Goal: Book appointment/travel/reservation

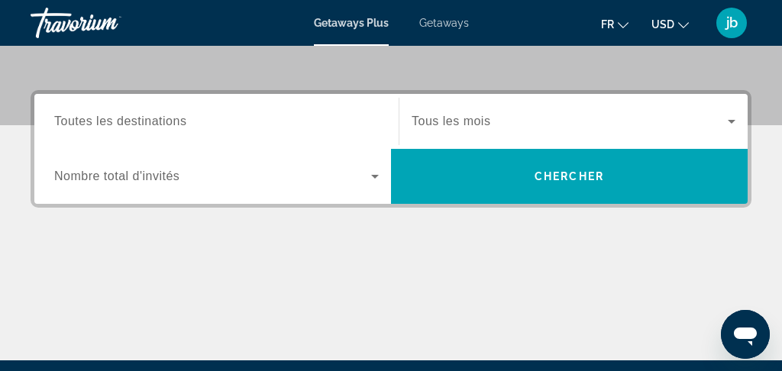
scroll to position [333, 0]
click at [470, 130] on span "Search widget" at bounding box center [570, 121] width 316 height 18
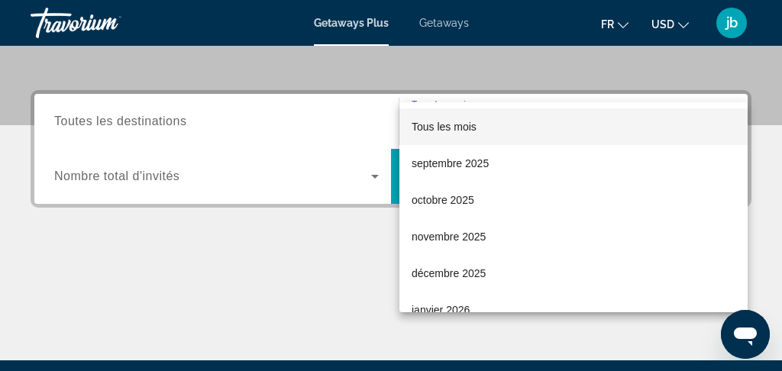
scroll to position [374, 0]
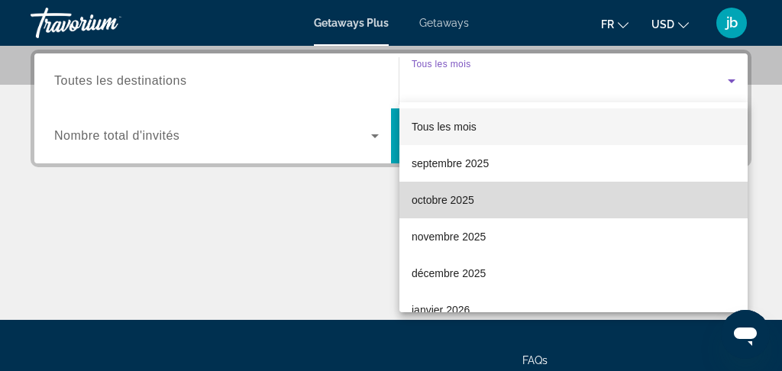
click at [472, 201] on span "octobre 2025" at bounding box center [443, 200] width 63 height 18
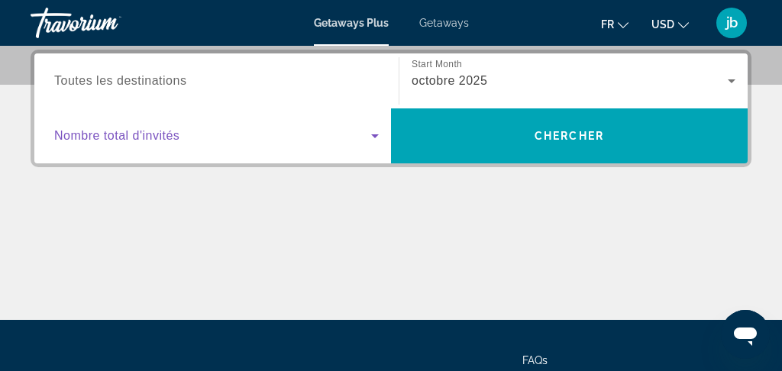
click at [338, 138] on span "Search widget" at bounding box center [212, 136] width 317 height 18
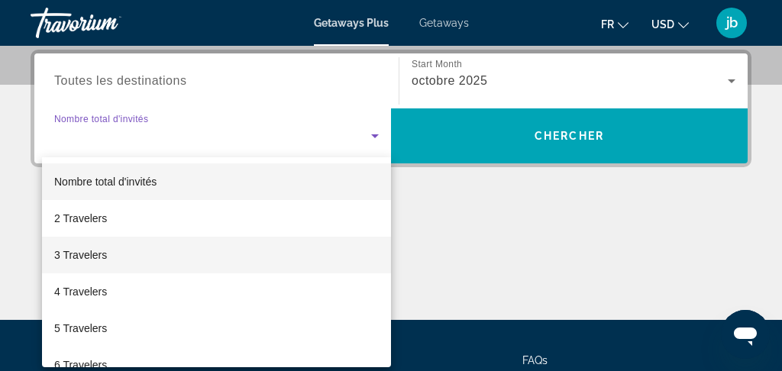
click at [255, 266] on mat-option "3 Travelers" at bounding box center [216, 255] width 349 height 37
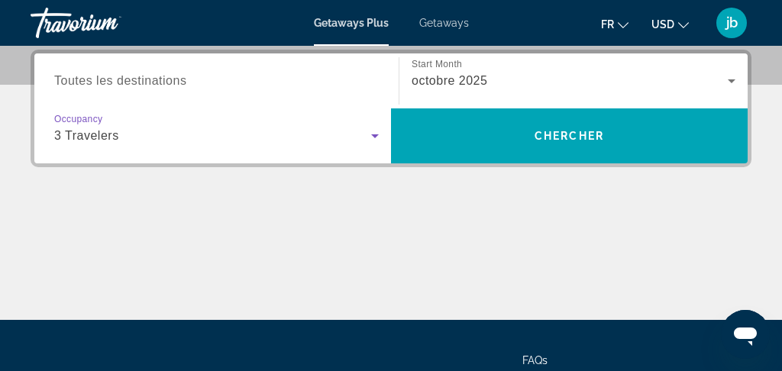
click at [358, 70] on div "Search widget" at bounding box center [216, 82] width 325 height 44
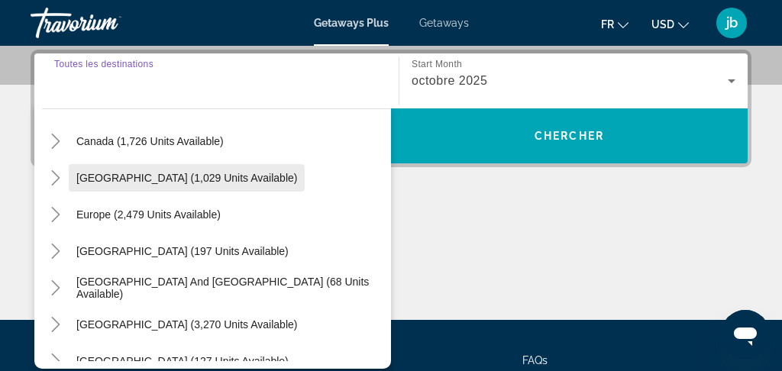
scroll to position [124, 0]
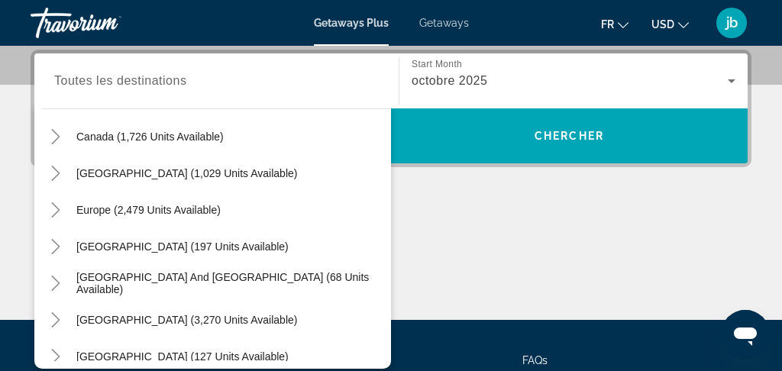
click at [281, 214] on div "Europe (2,479 units available)" at bounding box center [216, 210] width 349 height 37
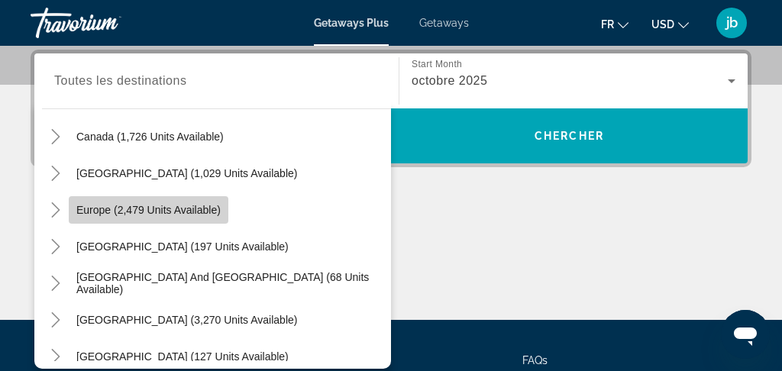
click at [188, 213] on span "Europe (2,479 units available)" at bounding box center [148, 210] width 144 height 12
type input "**********"
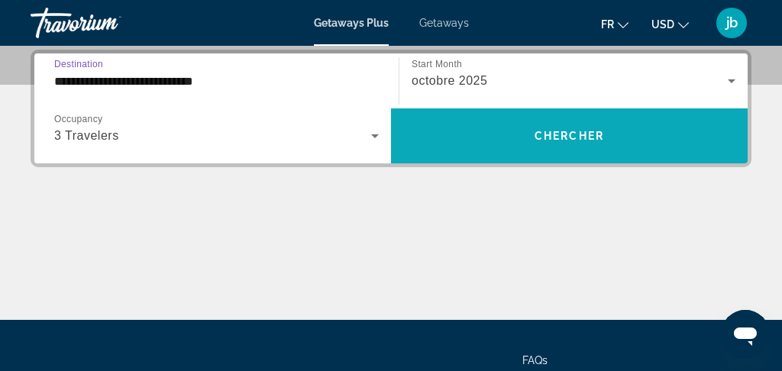
click at [507, 141] on span "Search widget" at bounding box center [569, 136] width 357 height 37
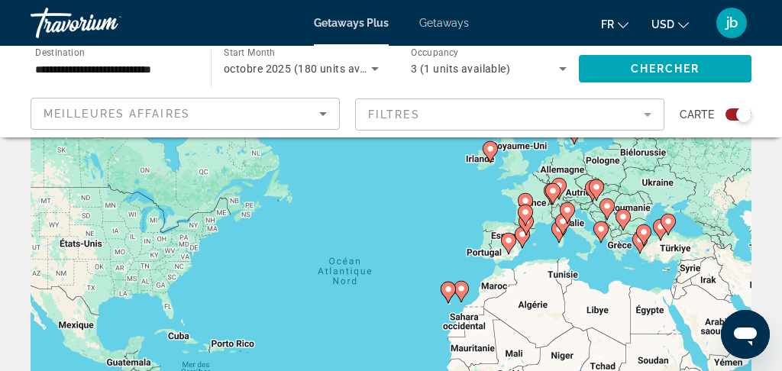
scroll to position [86, 0]
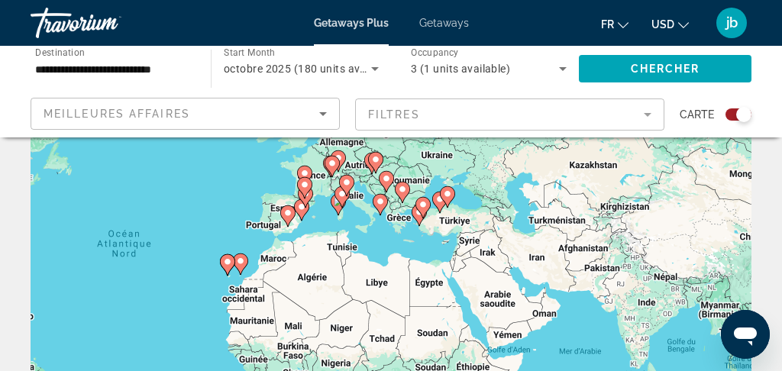
drag, startPoint x: 623, startPoint y: 287, endPoint x: 381, endPoint y: 258, distance: 243.9
click at [381, 258] on div "Pour activer le glissement avec le clavier, appuyez sur Alt+Entrée. Une fois ce…" at bounding box center [391, 295] width 721 height 458
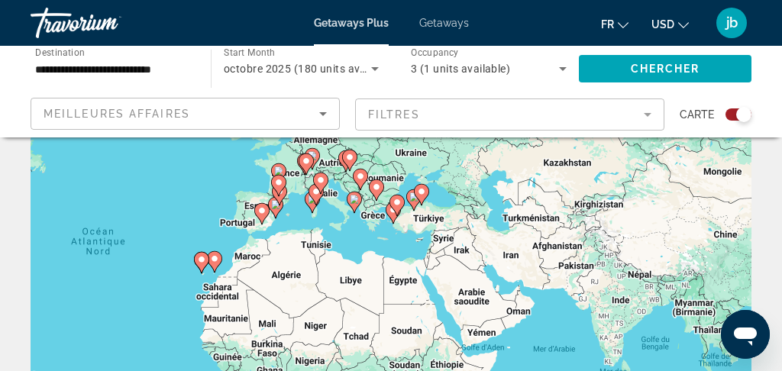
click at [430, 258] on div "Pour activer le glissement avec le clavier, appuyez sur Alt+Entrée. Une fois ce…" at bounding box center [391, 295] width 721 height 458
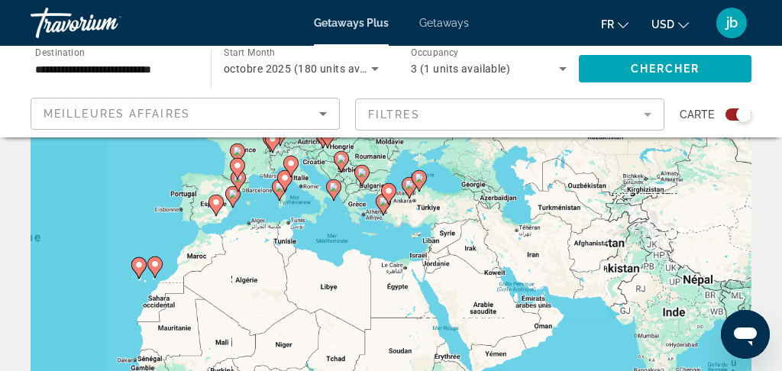
click at [430, 258] on div "Pour activer le glissement avec le clavier, appuyez sur Alt+Entrée. Une fois ce…" at bounding box center [391, 295] width 721 height 458
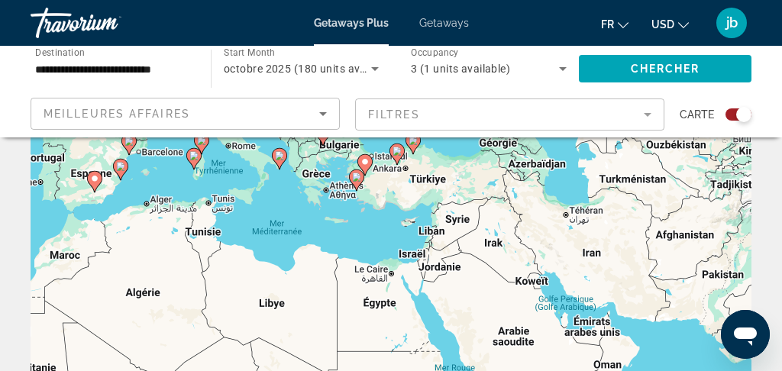
click at [384, 247] on div "Pour activer le glissement avec le clavier, appuyez sur Alt+Entrée. Une fois ce…" at bounding box center [391, 295] width 721 height 458
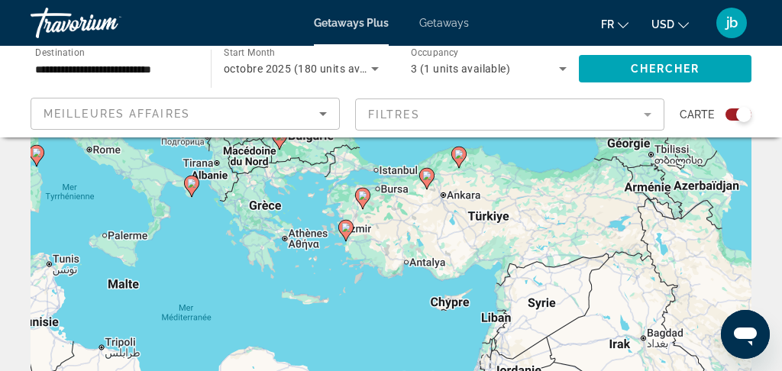
drag, startPoint x: 374, startPoint y: 246, endPoint x: 391, endPoint y: 353, distance: 108.3
click at [391, 353] on div "Pour activer le glissement avec le clavier, appuyez sur Alt+Entrée. Une fois ce…" at bounding box center [391, 295] width 721 height 458
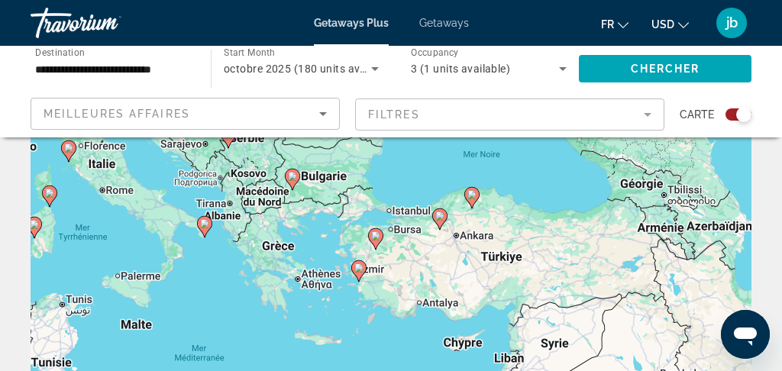
drag, startPoint x: 374, startPoint y: 326, endPoint x: 387, endPoint y: 367, distance: 43.3
click at [387, 368] on div "Pour activer le glissement avec le clavier, appuyez sur Alt+Entrée. Une fois ce…" at bounding box center [391, 295] width 721 height 458
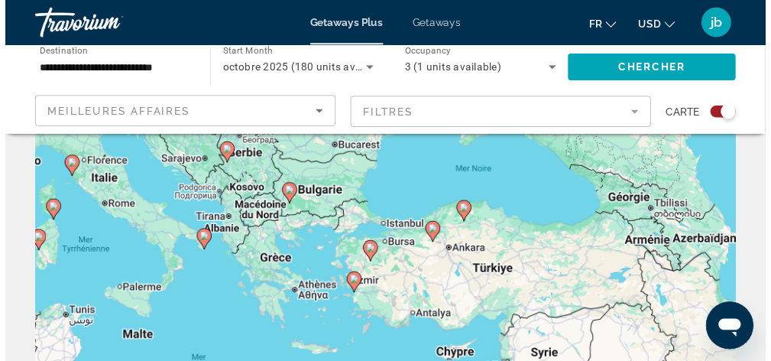
scroll to position [66, 0]
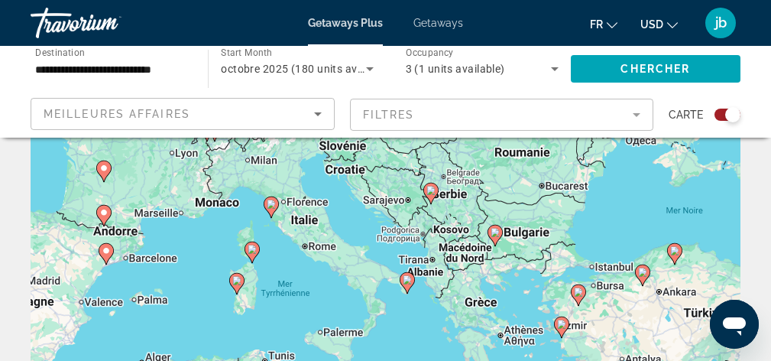
drag, startPoint x: 376, startPoint y: 251, endPoint x: 585, endPoint y: 287, distance: 212.4
click at [585, 287] on gmp-advanced-marker "Main content" at bounding box center [578, 294] width 15 height 23
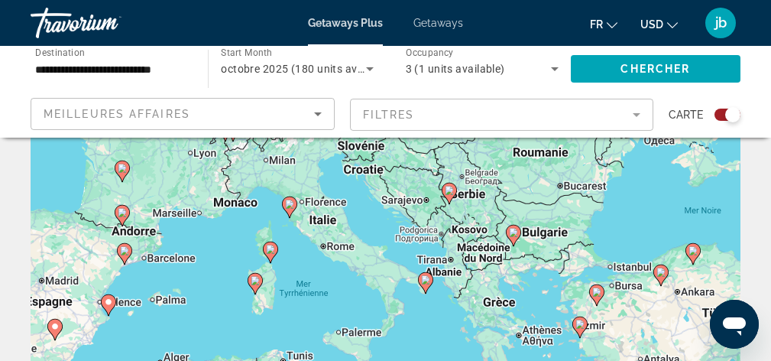
drag, startPoint x: 397, startPoint y: 263, endPoint x: 468, endPoint y: 262, distance: 70.3
click at [468, 262] on div "Pour activer le glissement avec le clavier, appuyez sur Alt+Entrée. Une fois ce…" at bounding box center [386, 315] width 710 height 458
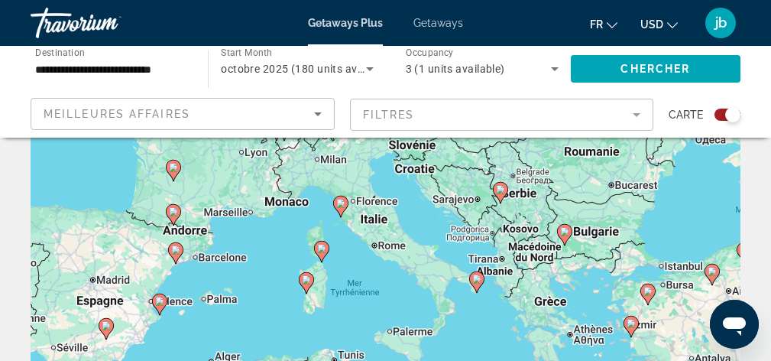
click at [162, 303] on image "Main content" at bounding box center [159, 300] width 9 height 9
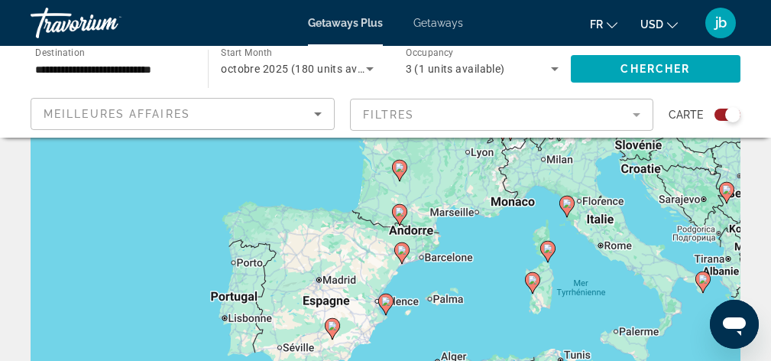
click at [382, 299] on image "Main content" at bounding box center [385, 300] width 9 height 9
type input "**********"
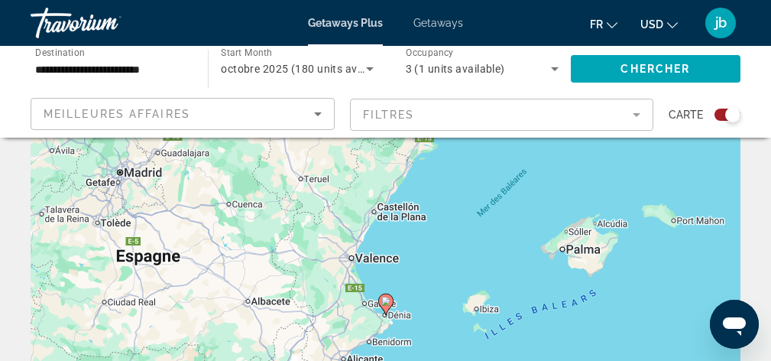
click at [382, 299] on image "Main content" at bounding box center [385, 300] width 9 height 9
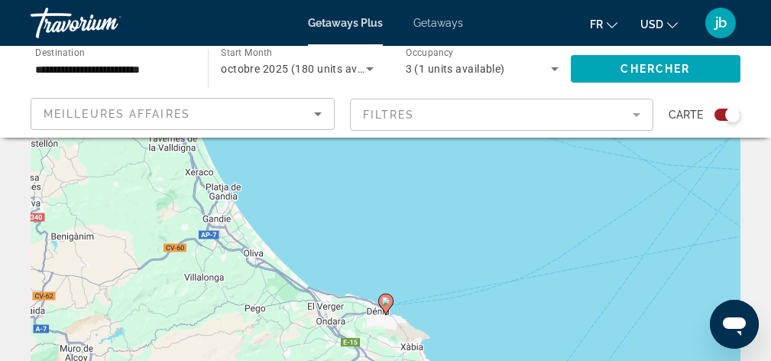
click at [207, 197] on div "Pour activer le glissement avec le clavier, appuyez sur Alt+Entrée. Une fois ce…" at bounding box center [386, 315] width 710 height 458
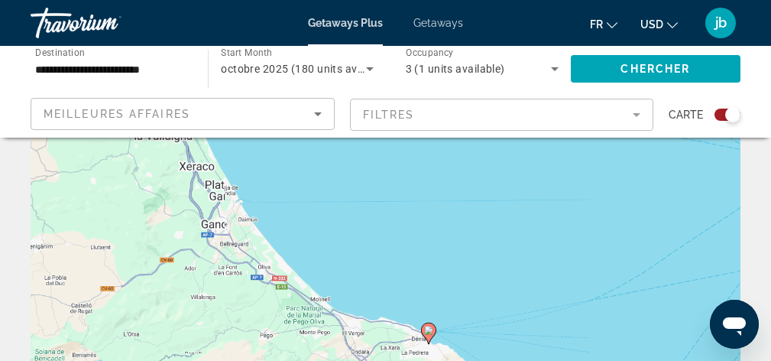
click at [207, 197] on div "Pour activer le glissement avec le clavier, appuyez sur Alt+Entrée. Une fois ce…" at bounding box center [386, 315] width 710 height 458
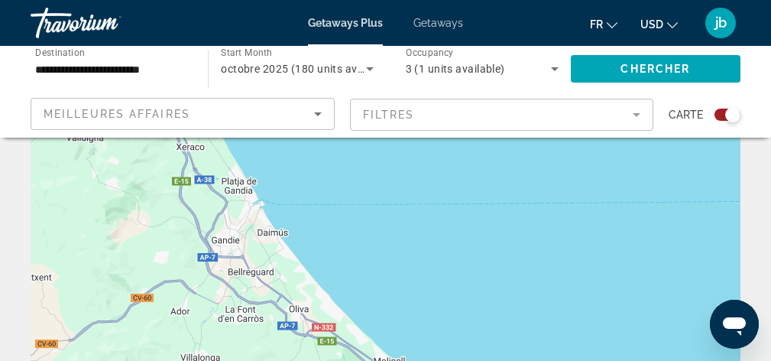
click at [207, 197] on div "Pour activer le glissement avec le clavier, appuyez sur Alt+Entrée. Une fois ce…" at bounding box center [386, 315] width 710 height 458
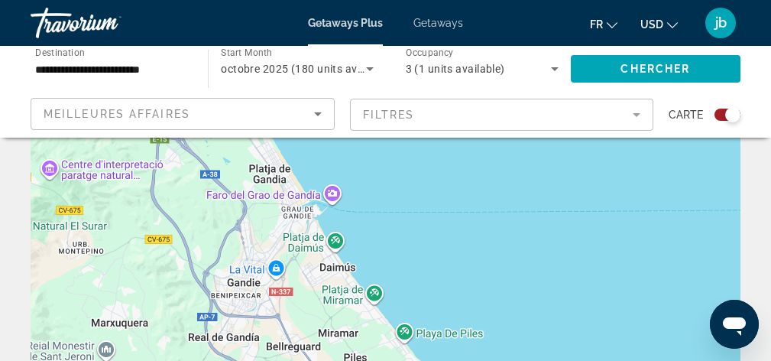
click at [207, 197] on div "Pour activer le glissement avec le clavier, appuyez sur Alt+Entrée. Une fois ce…" at bounding box center [386, 315] width 710 height 458
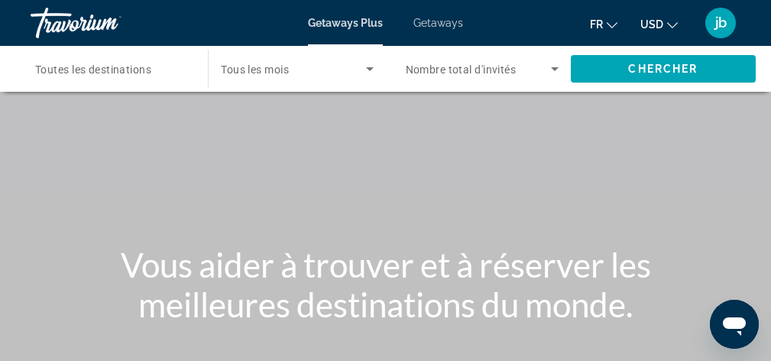
click at [299, 62] on span "Search widget" at bounding box center [293, 69] width 144 height 18
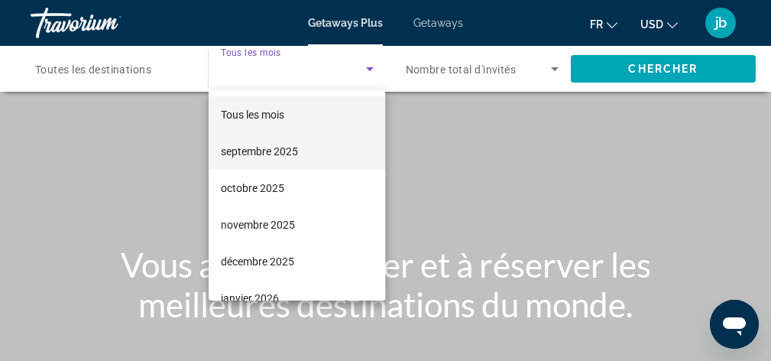
click at [293, 150] on span "septembre 2025" at bounding box center [259, 151] width 77 height 18
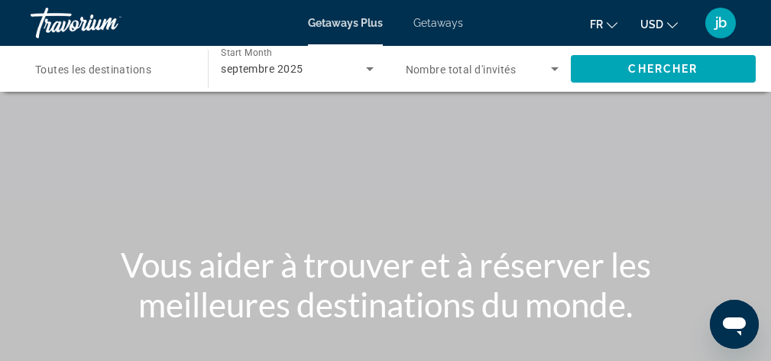
click at [460, 74] on span "Nombre total d'invités" at bounding box center [461, 69] width 111 height 12
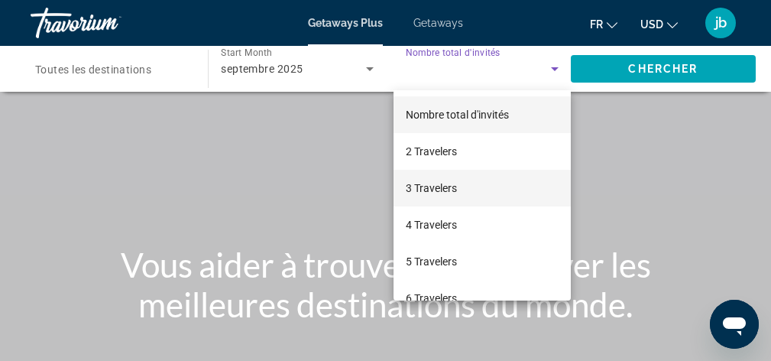
click at [445, 189] on span "3 Travelers" at bounding box center [431, 188] width 51 height 18
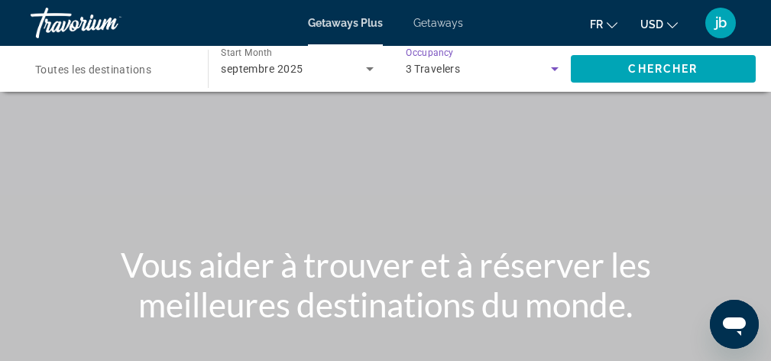
click at [167, 71] on input "Destination Toutes les destinations" at bounding box center [111, 69] width 153 height 18
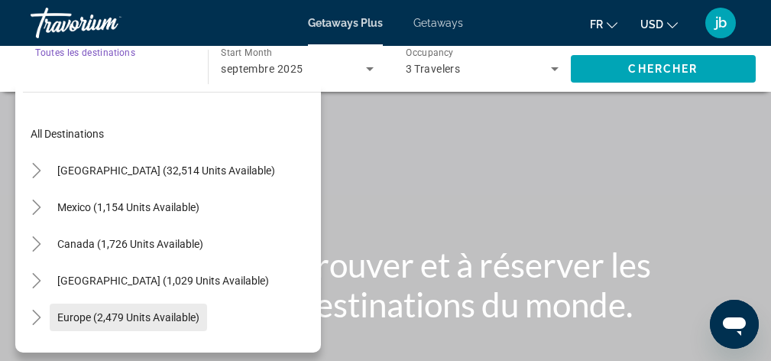
click at [147, 300] on span "Search widget" at bounding box center [128, 317] width 157 height 37
type input "**********"
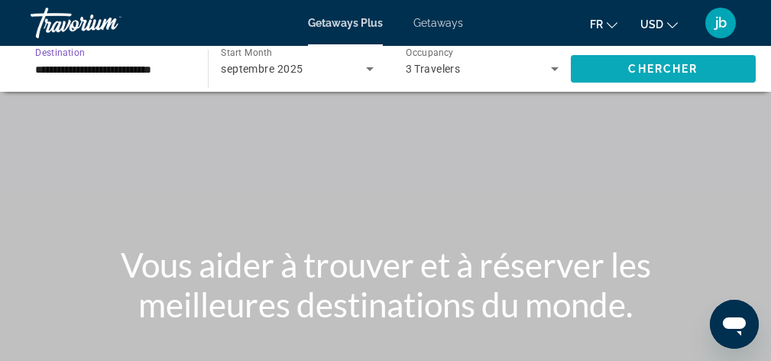
click at [627, 60] on span "Search widget" at bounding box center [663, 68] width 185 height 37
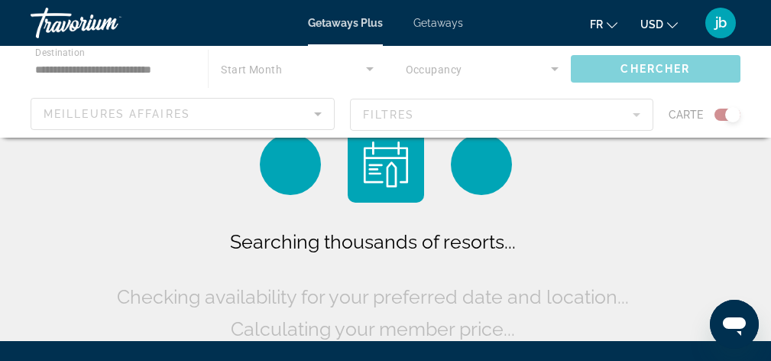
click at [337, 59] on div "Main content" at bounding box center [385, 92] width 771 height 92
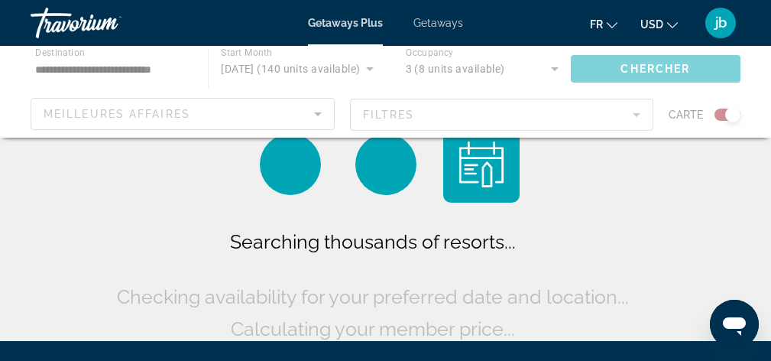
click at [366, 68] on div "Main content" at bounding box center [385, 92] width 771 height 92
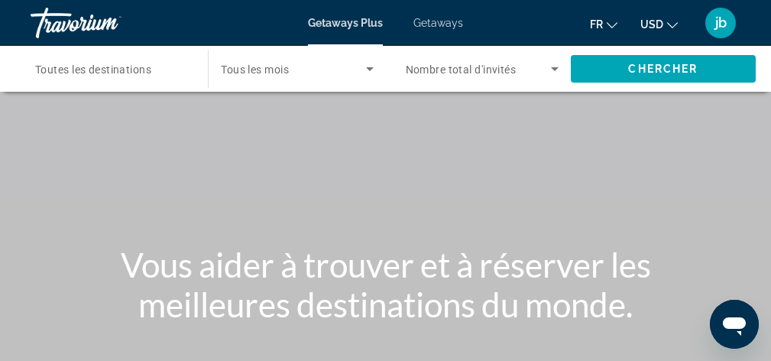
click at [310, 72] on span "Search widget" at bounding box center [293, 69] width 144 height 18
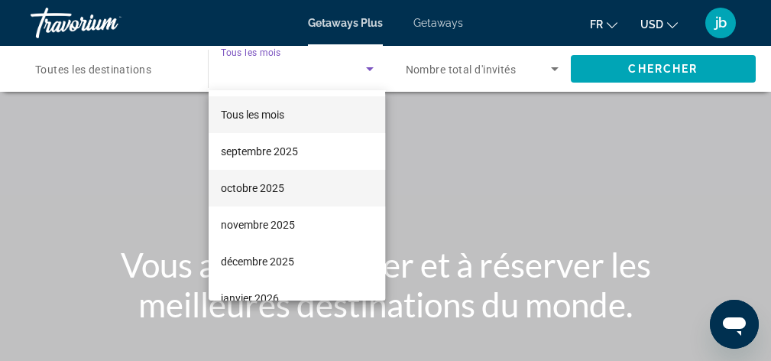
click at [298, 193] on mat-option "octobre 2025" at bounding box center [297, 188] width 176 height 37
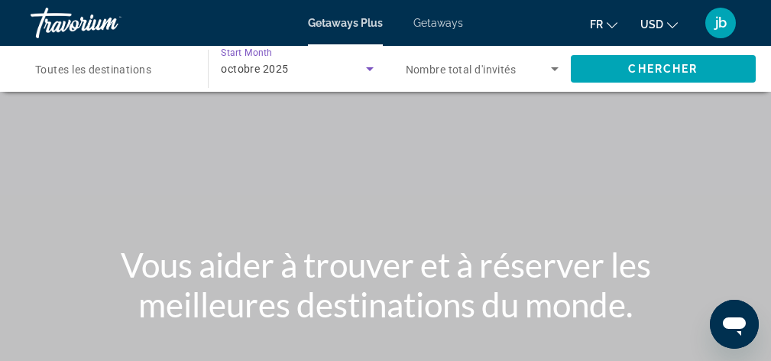
click at [441, 67] on span "Nombre total d'invités" at bounding box center [461, 69] width 111 height 12
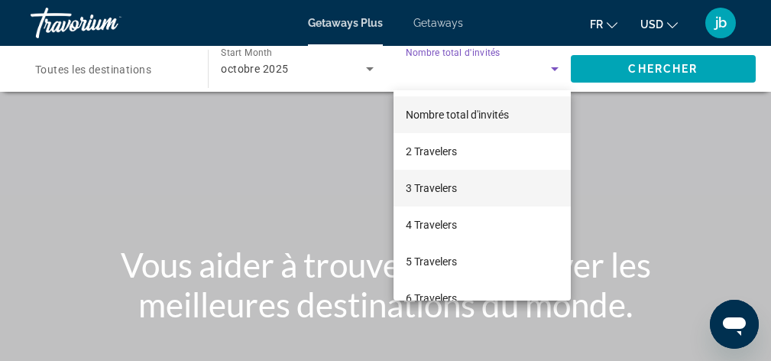
click at [426, 191] on span "3 Travelers" at bounding box center [431, 188] width 51 height 18
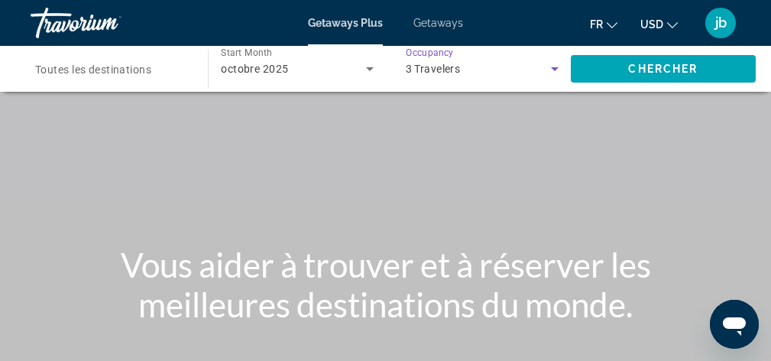
click at [187, 58] on div "Search widget" at bounding box center [111, 69] width 153 height 44
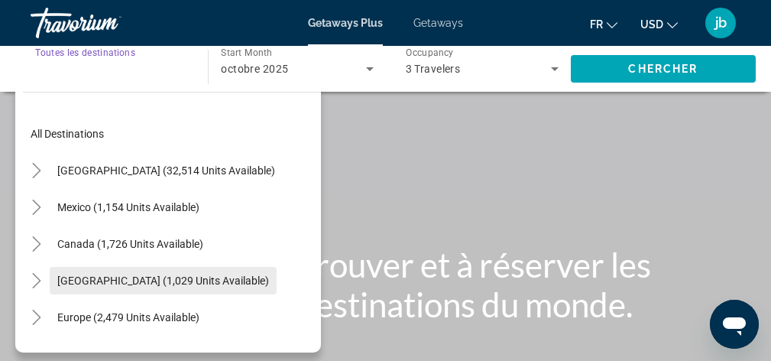
click at [165, 284] on span "[GEOGRAPHIC_DATA] (1,029 units available)" at bounding box center [163, 280] width 212 height 12
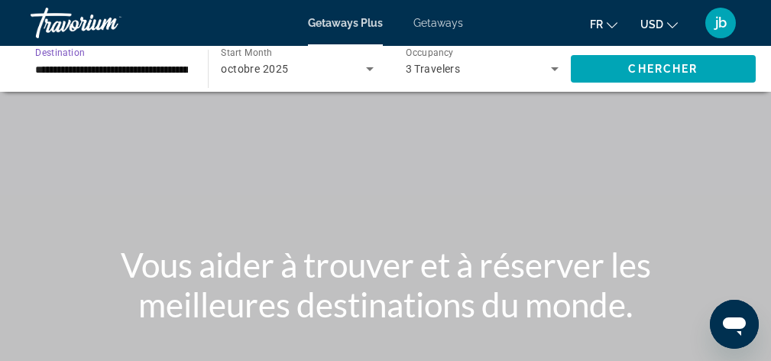
click at [122, 76] on input "**********" at bounding box center [111, 69] width 153 height 18
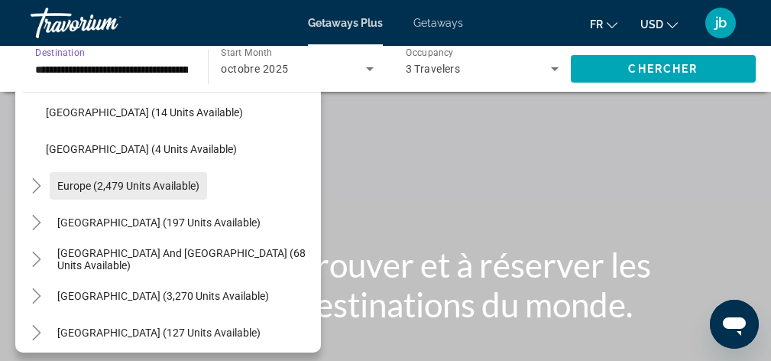
scroll to position [499, 0]
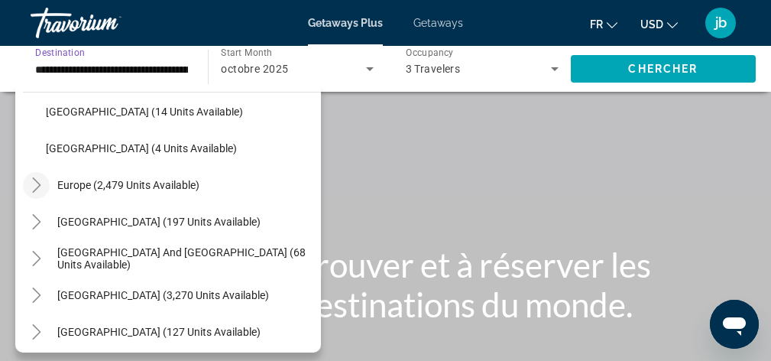
click at [44, 181] on icon "Toggle Europe (2,479 units available)" at bounding box center [36, 184] width 15 height 15
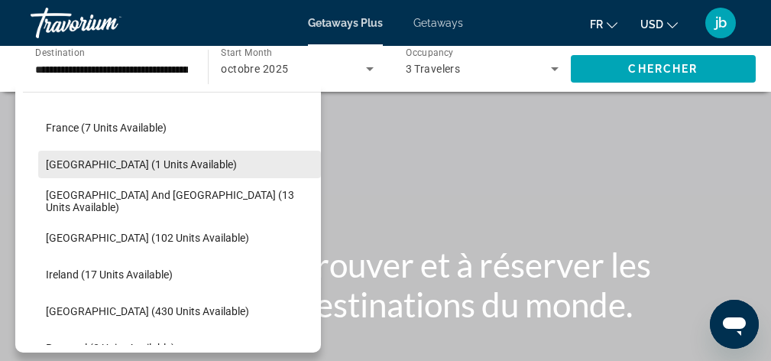
scroll to position [782, 0]
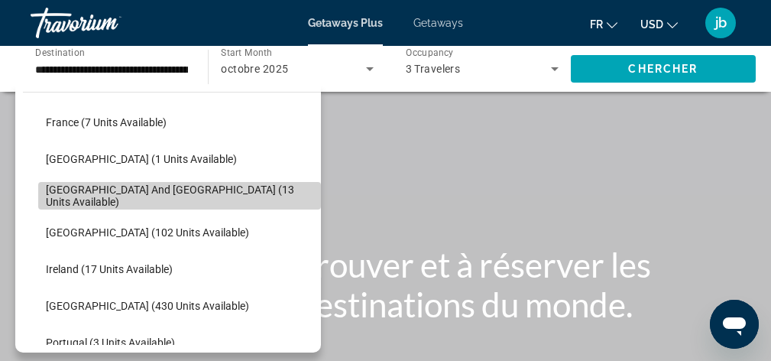
click at [160, 196] on span "[GEOGRAPHIC_DATA] and [GEOGRAPHIC_DATA] (13 units available)" at bounding box center [179, 195] width 267 height 24
type input "**********"
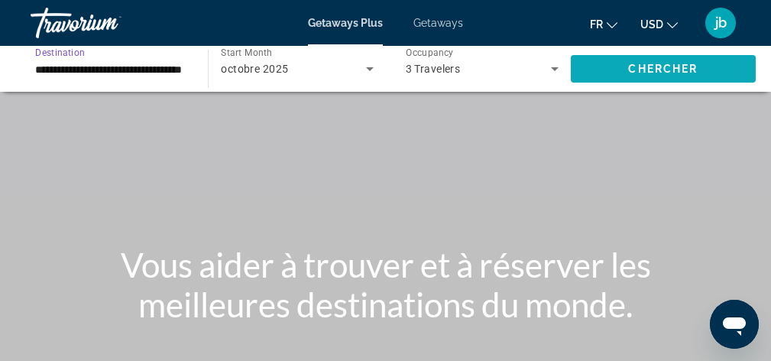
click at [597, 61] on span "Search widget" at bounding box center [663, 68] width 185 height 37
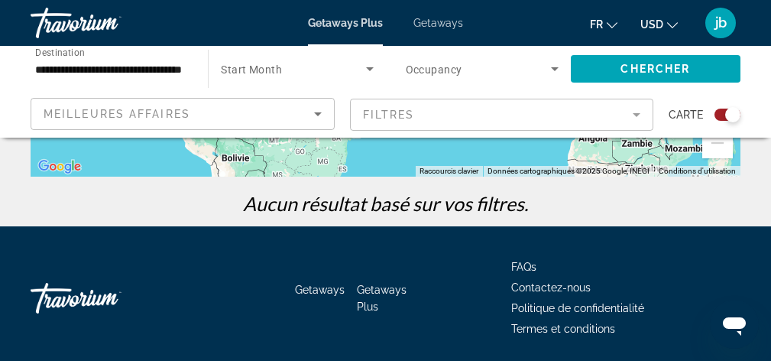
scroll to position [433, 0]
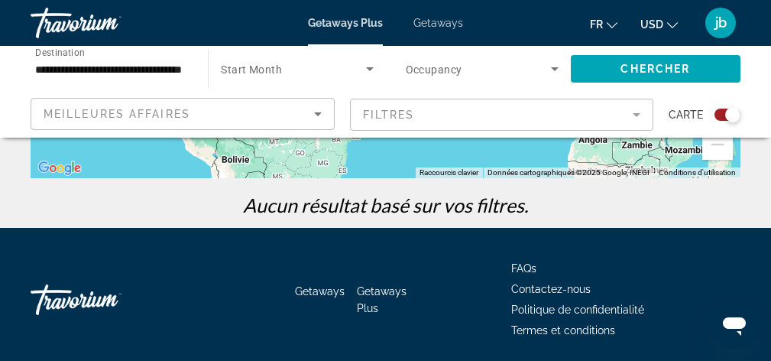
click at [174, 69] on input "**********" at bounding box center [111, 69] width 153 height 18
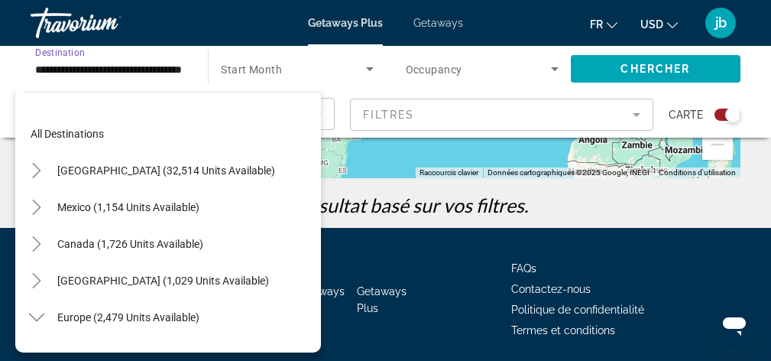
scroll to position [384, 0]
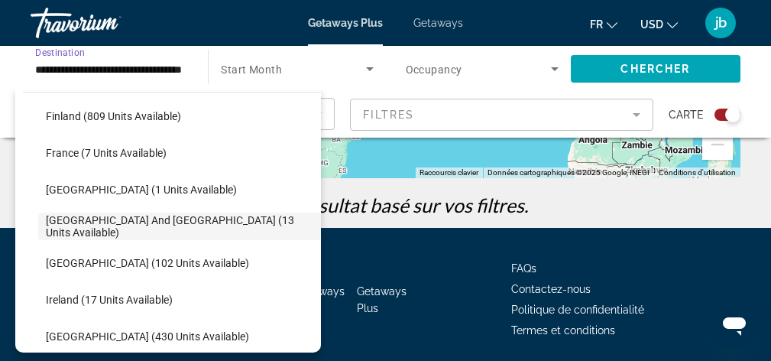
click at [173, 69] on input "**********" at bounding box center [111, 69] width 153 height 18
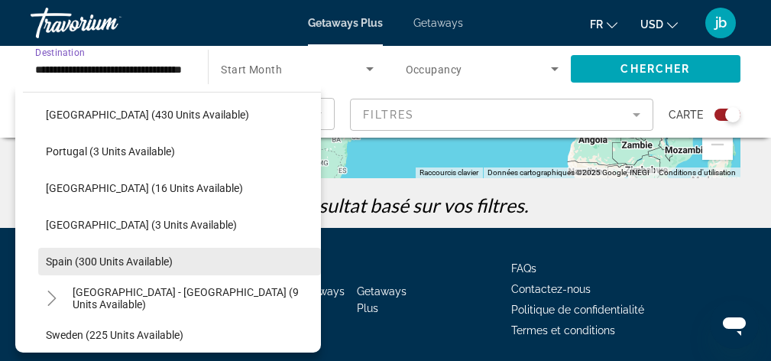
scroll to position [610, 0]
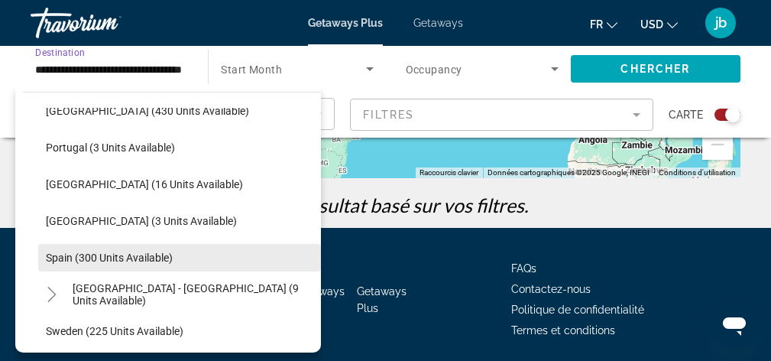
click at [140, 258] on span "Spain (300 units available)" at bounding box center [109, 257] width 127 height 12
type input "**********"
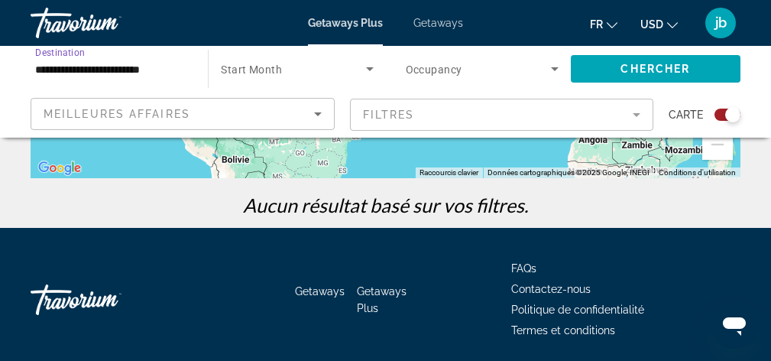
click at [369, 72] on icon "Search widget" at bounding box center [370, 69] width 18 height 18
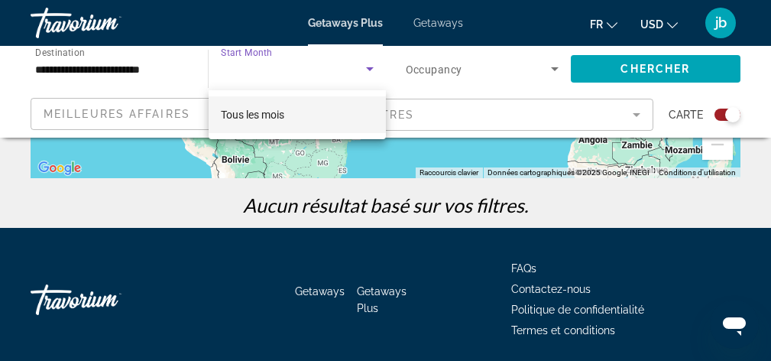
click at [354, 67] on div at bounding box center [385, 180] width 771 height 361
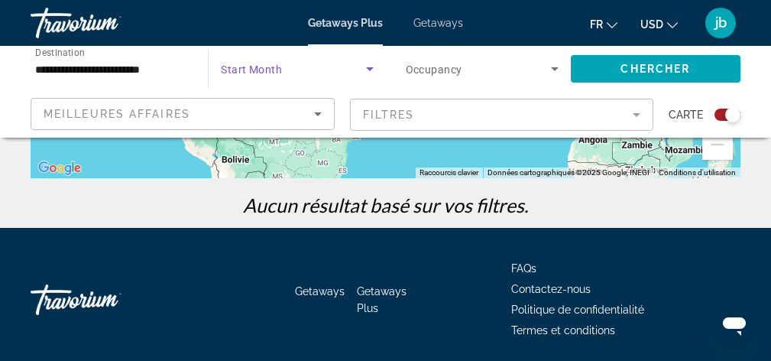
click at [338, 68] on span "Search widget" at bounding box center [293, 69] width 144 height 18
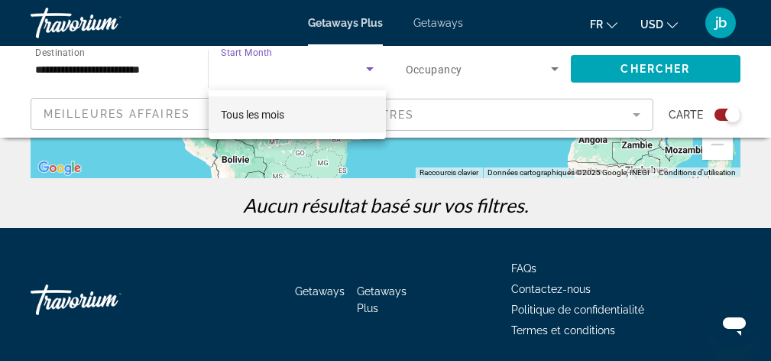
click at [312, 113] on mat-option "Tous les mois" at bounding box center [297, 114] width 176 height 37
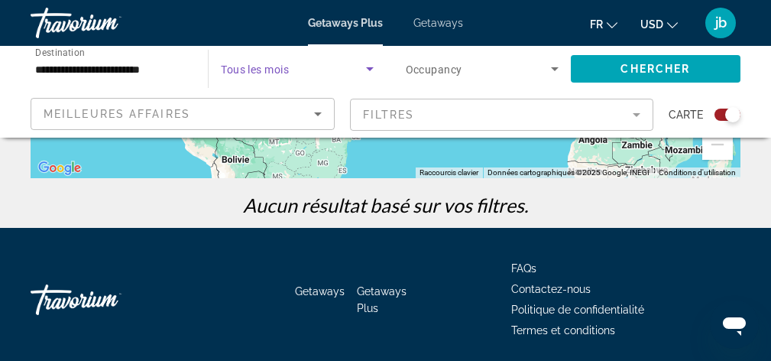
click at [286, 76] on span "Search widget" at bounding box center [293, 69] width 144 height 18
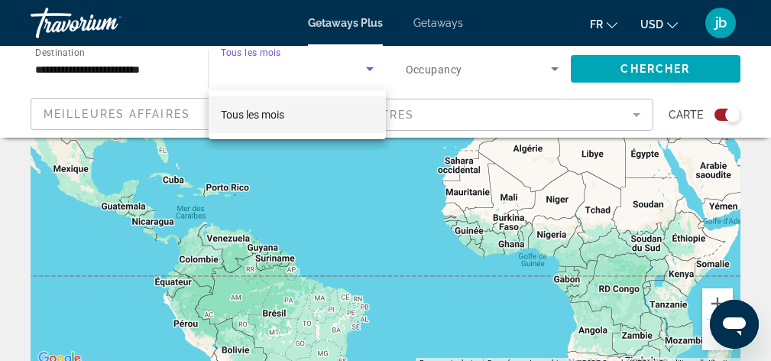
scroll to position [218, 0]
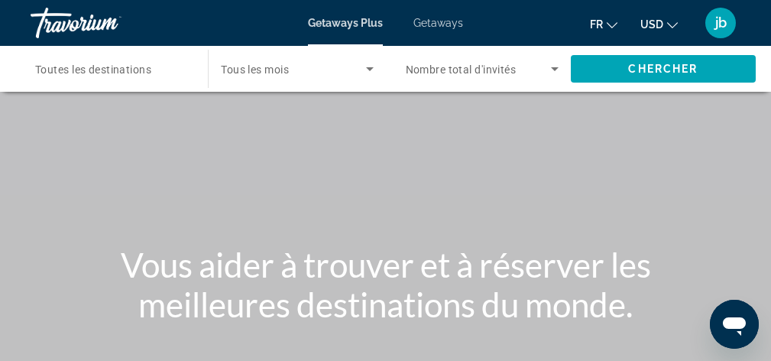
click at [249, 70] on span "Tous les mois" at bounding box center [255, 69] width 68 height 12
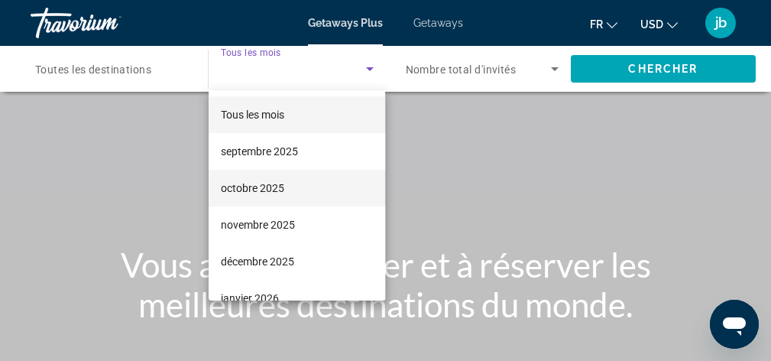
click at [258, 193] on span "octobre 2025" at bounding box center [252, 188] width 63 height 18
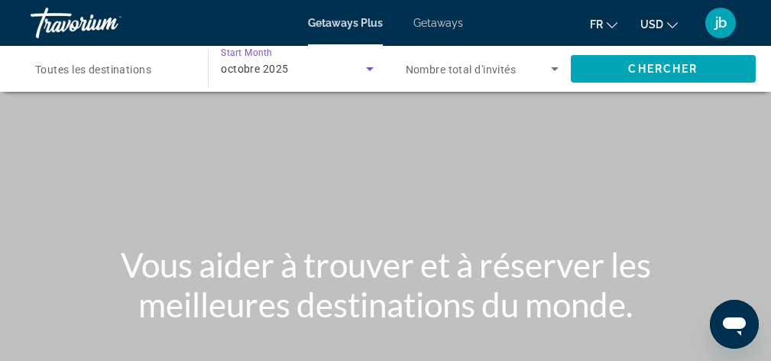
click at [147, 71] on span "Toutes les destinations" at bounding box center [93, 69] width 116 height 12
click at [147, 71] on input "Destination Toutes les destinations" at bounding box center [111, 69] width 153 height 18
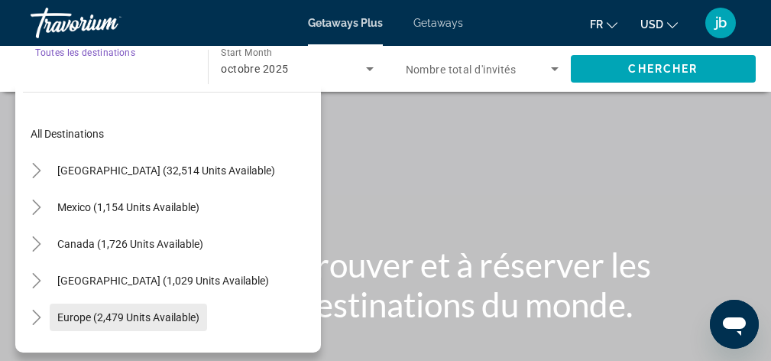
click at [129, 314] on span "Europe (2,479 units available)" at bounding box center [128, 317] width 142 height 12
type input "**********"
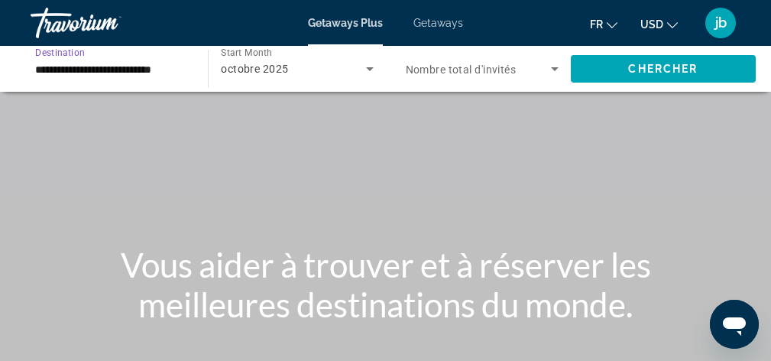
click at [488, 63] on span "Nombre total d'invités" at bounding box center [461, 69] width 111 height 12
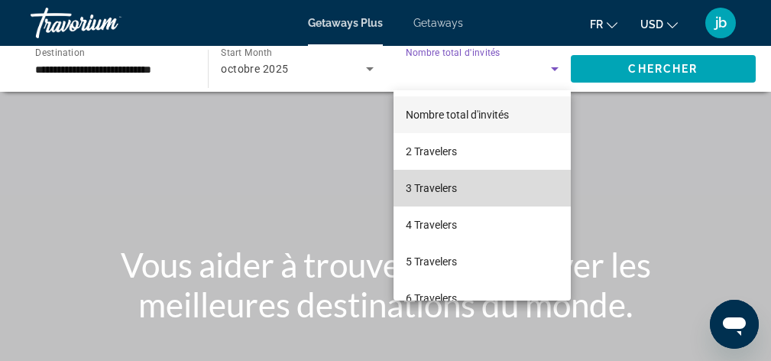
click at [440, 180] on span "3 Travelers" at bounding box center [431, 188] width 51 height 18
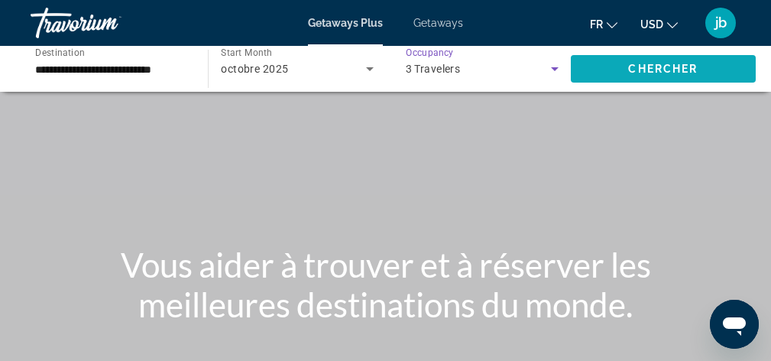
click at [613, 74] on span "Search widget" at bounding box center [663, 68] width 185 height 37
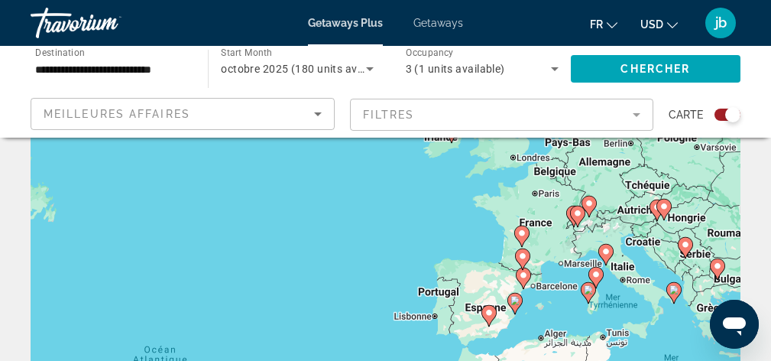
scroll to position [103, 0]
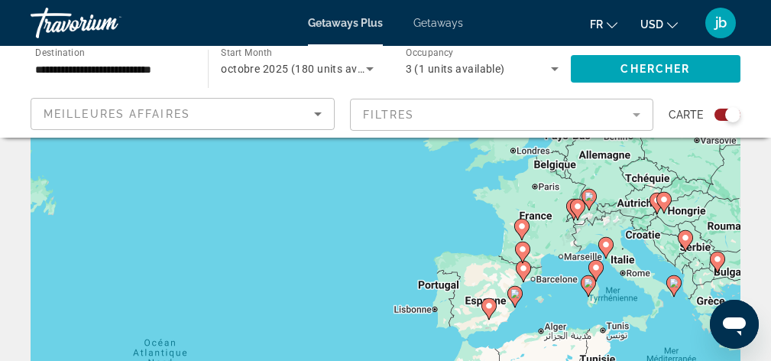
click at [461, 251] on div "Pour activer le glissement avec le clavier, appuyez sur Alt+Entrée. Une fois ce…" at bounding box center [386, 279] width 710 height 458
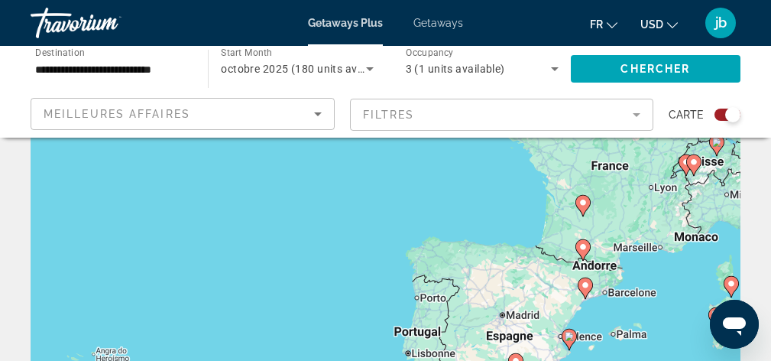
scroll to position [121, 0]
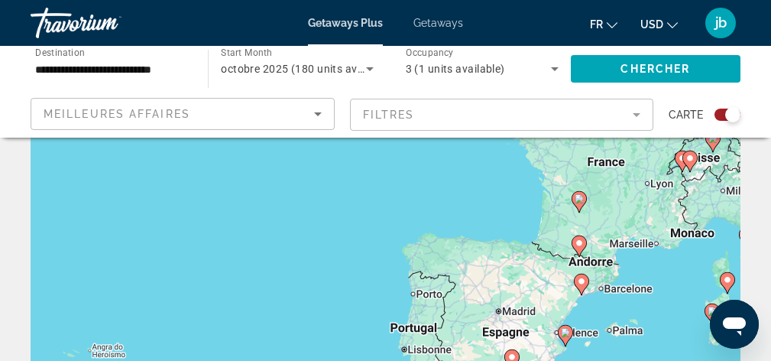
drag, startPoint x: 460, startPoint y: 251, endPoint x: 413, endPoint y: 241, distance: 48.4
click at [413, 241] on div "Pour activer le glissement avec le clavier, appuyez sur Alt+Entrée. Une fois ce…" at bounding box center [386, 261] width 710 height 458
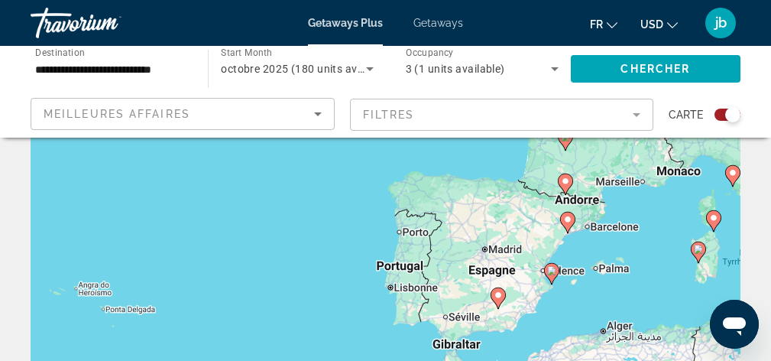
drag, startPoint x: 450, startPoint y: 291, endPoint x: 486, endPoint y: 241, distance: 61.3
click at [486, 241] on div "Pour activer le glissement avec le clavier, appuyez sur Alt+Entrée. Une fois ce…" at bounding box center [386, 261] width 710 height 458
